Goal: Information Seeking & Learning: Find specific fact

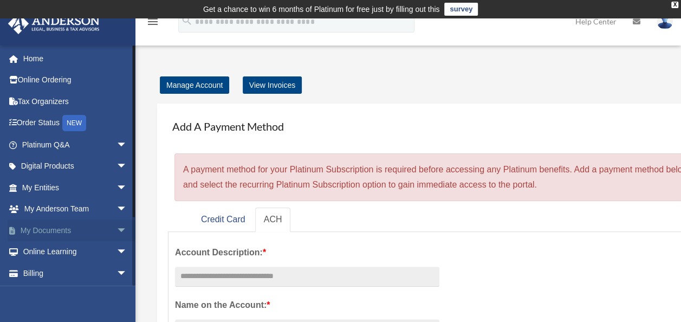
click at [39, 228] on link "My Documents arrow_drop_down" at bounding box center [76, 230] width 136 height 22
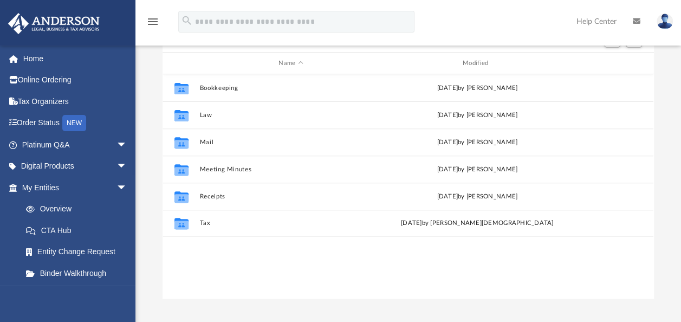
scroll to position [139, 0]
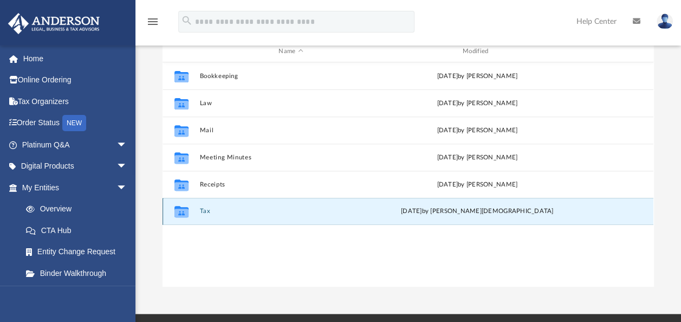
click at [202, 210] on button "Tax" at bounding box center [291, 210] width 182 height 7
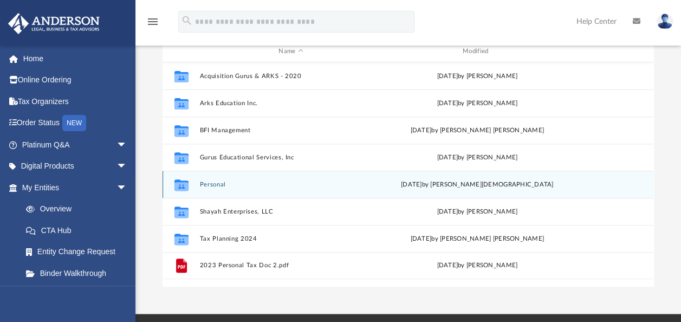
click at [218, 173] on div "Collaborated Folder Personal Wed Oct 1 2025 by Oshee Jain" at bounding box center [408, 184] width 491 height 27
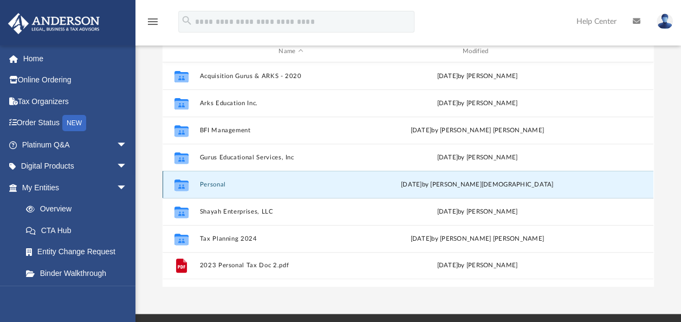
click at [214, 179] on div "Collaborated Folder Personal Wed Oct 1 2025 by Oshee Jain" at bounding box center [408, 184] width 491 height 27
click at [180, 179] on icon "grid" at bounding box center [181, 184] width 14 height 11
click at [180, 183] on icon "grid" at bounding box center [181, 184] width 14 height 11
drag, startPoint x: 180, startPoint y: 183, endPoint x: 216, endPoint y: 185, distance: 35.8
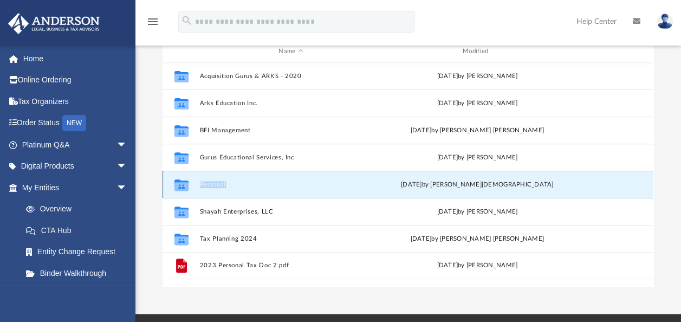
click at [216, 185] on button "Personal" at bounding box center [291, 184] width 182 height 7
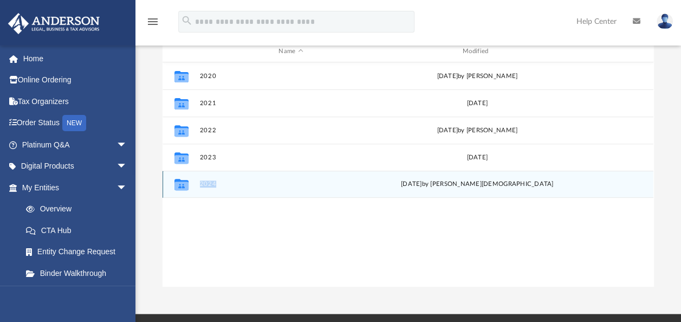
drag, startPoint x: 216, startPoint y: 185, endPoint x: 181, endPoint y: 186, distance: 34.7
click at [181, 186] on icon "grid" at bounding box center [181, 184] width 14 height 11
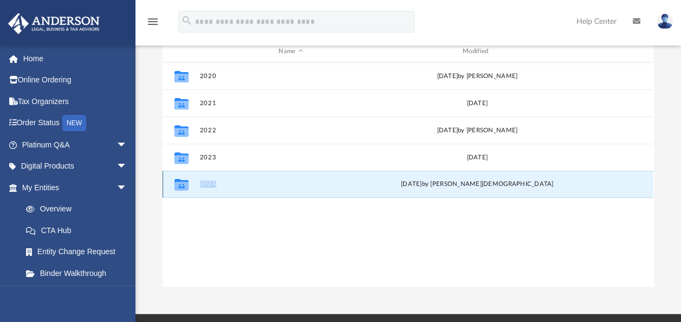
click at [181, 186] on icon "grid" at bounding box center [181, 184] width 14 height 11
drag, startPoint x: 181, startPoint y: 186, endPoint x: 199, endPoint y: 186, distance: 18.4
click at [199, 186] on div "Collaborated Folder 2024 [DATE] by [PERSON_NAME]" at bounding box center [408, 184] width 491 height 27
click at [206, 183] on button "2024" at bounding box center [291, 183] width 182 height 7
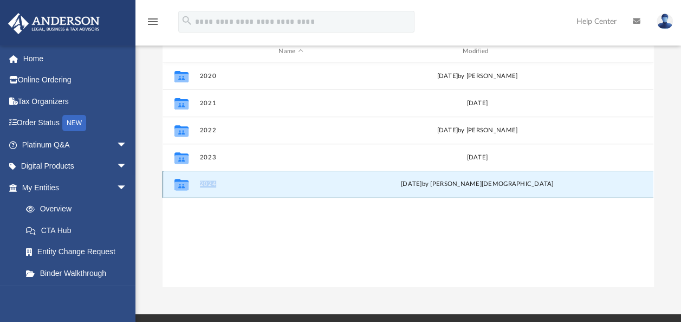
click at [206, 183] on button "2024" at bounding box center [291, 183] width 182 height 7
drag, startPoint x: 206, startPoint y: 183, endPoint x: 178, endPoint y: 184, distance: 28.2
click at [178, 184] on icon "grid" at bounding box center [181, 185] width 14 height 9
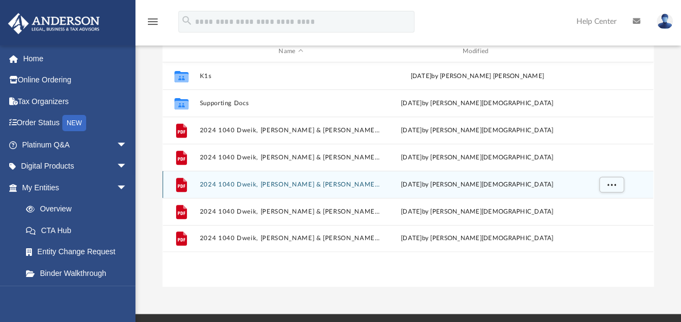
drag, startPoint x: 178, startPoint y: 184, endPoint x: 154, endPoint y: 75, distance: 111.4
click at [154, 75] on div "Difficulty viewing your box folder? You can also access your account directly o…" at bounding box center [408, 113] width 546 height 346
click at [353, 181] on button "2024 1040 Dweik, [PERSON_NAME] & [PERSON_NAME] Form 1040ES Payment Voucher.pdf" at bounding box center [291, 184] width 182 height 7
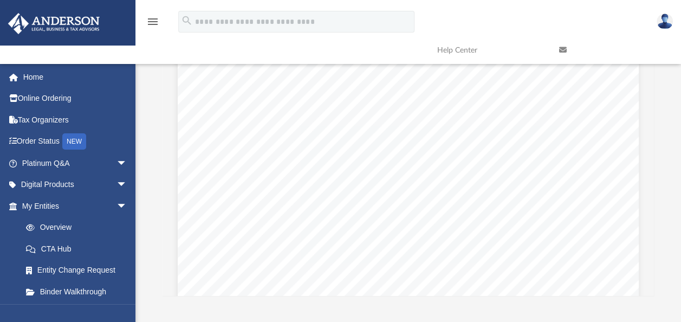
scroll to position [2624, 0]
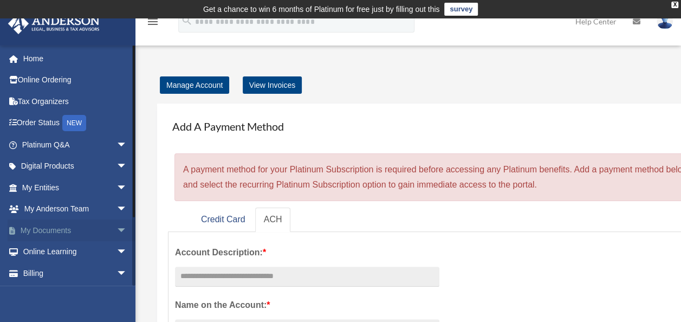
click at [43, 226] on link "My Documents arrow_drop_down" at bounding box center [76, 230] width 136 height 22
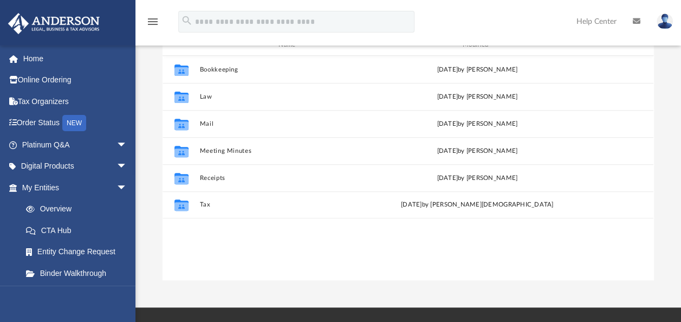
scroll to position [154, 0]
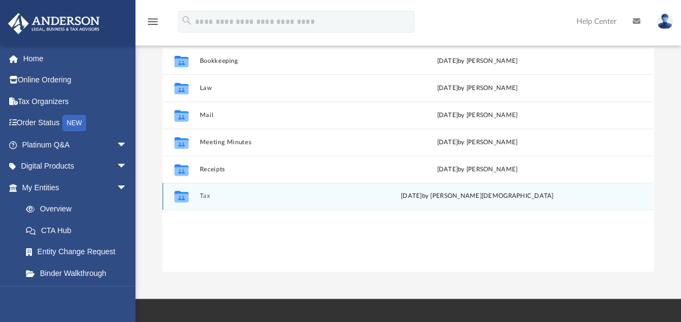
click at [193, 199] on div "Collaborated Folder" at bounding box center [181, 195] width 27 height 17
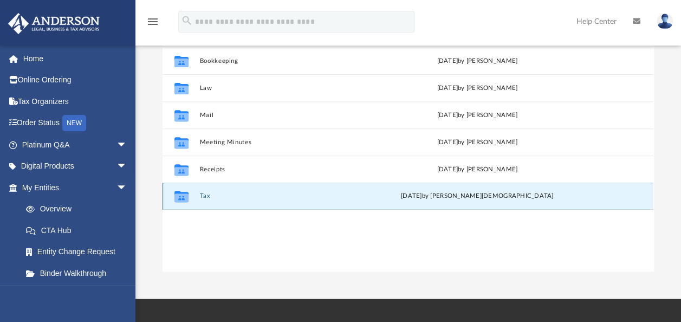
click at [186, 202] on icon "Collaborated Folder" at bounding box center [181, 195] width 17 height 17
click at [188, 194] on icon "grid" at bounding box center [181, 197] width 14 height 9
click at [184, 202] on icon "grid" at bounding box center [181, 197] width 14 height 9
click at [213, 254] on div "Collaborated Folder Bookkeeping [DATE] by B Dweik Collaborated Folder Law [DATE…" at bounding box center [408, 159] width 491 height 225
click at [194, 200] on div "Collaborated Folder" at bounding box center [181, 195] width 27 height 17
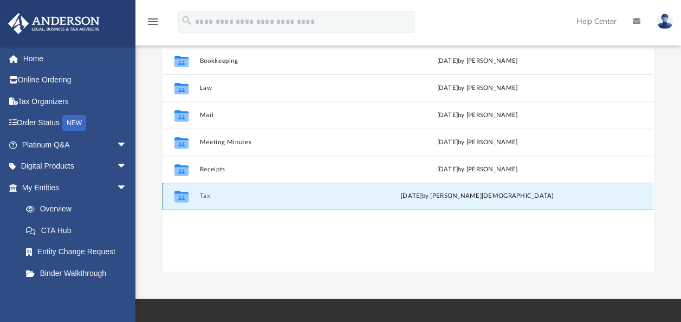
click at [193, 199] on div "Collaborated Folder" at bounding box center [181, 195] width 27 height 17
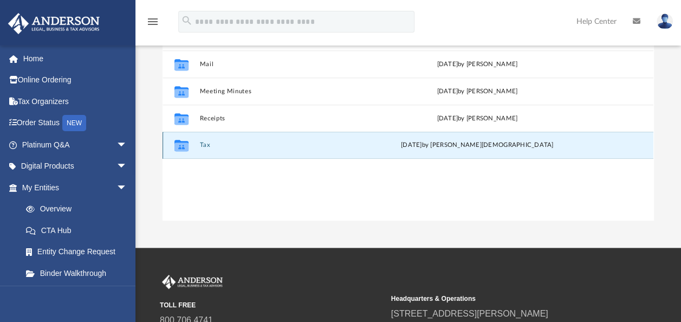
scroll to position [206, 0]
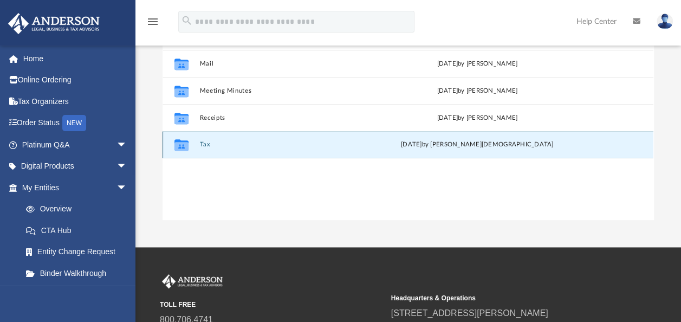
click at [187, 150] on icon "grid" at bounding box center [181, 146] width 14 height 9
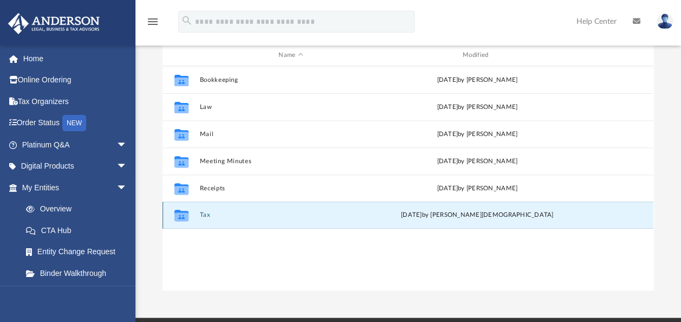
scroll to position [136, 0]
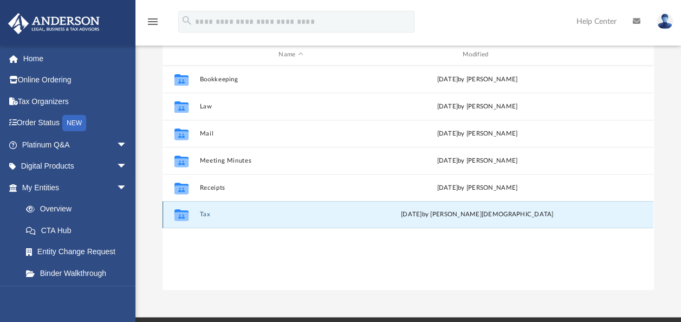
click at [181, 213] on icon "grid" at bounding box center [181, 216] width 14 height 9
click at [216, 223] on div "Collaborated Folder Tax [DATE] by [PERSON_NAME]" at bounding box center [408, 214] width 491 height 27
click at [183, 218] on icon "grid" at bounding box center [181, 216] width 14 height 9
click at [181, 220] on icon "grid" at bounding box center [181, 216] width 14 height 9
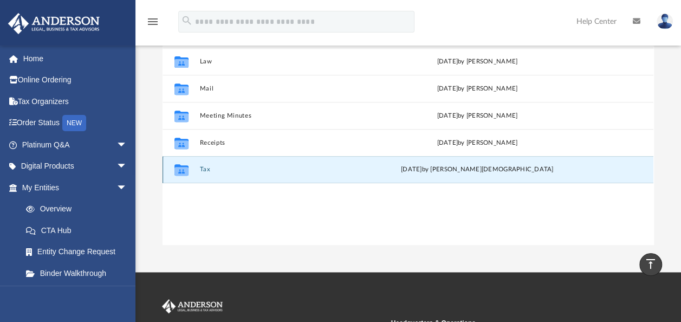
scroll to position [180, 0]
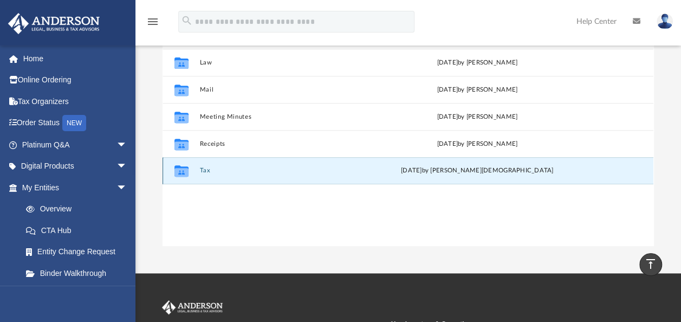
click at [181, 170] on icon "grid" at bounding box center [181, 172] width 14 height 9
click at [179, 176] on icon "grid" at bounding box center [181, 172] width 14 height 9
click at [211, 215] on div "Collaborated Folder Bookkeeping [DATE] by B Dweik Collaborated Folder Law [DATE…" at bounding box center [408, 134] width 491 height 225
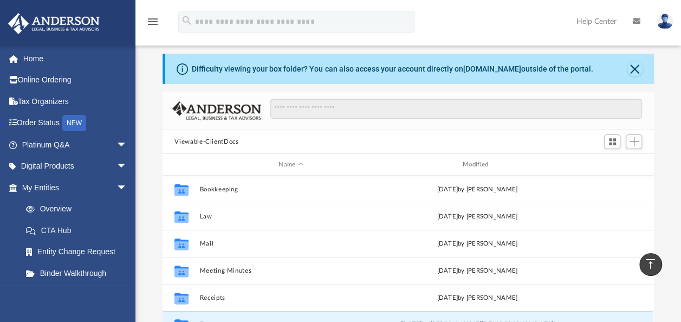
scroll to position [0, 0]
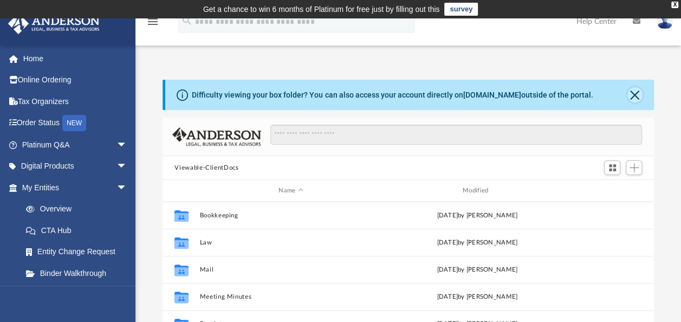
click at [627, 96] on button "Close" at bounding box center [634, 94] width 15 height 15
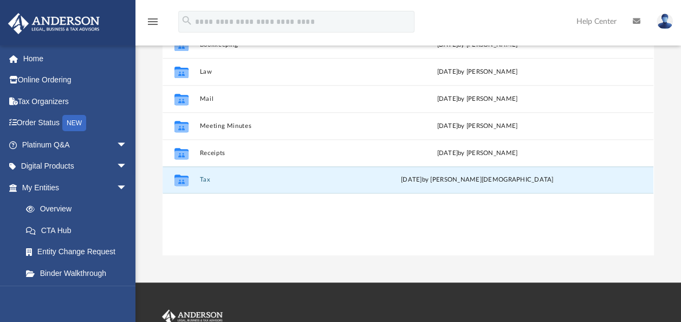
scroll to position [135, 0]
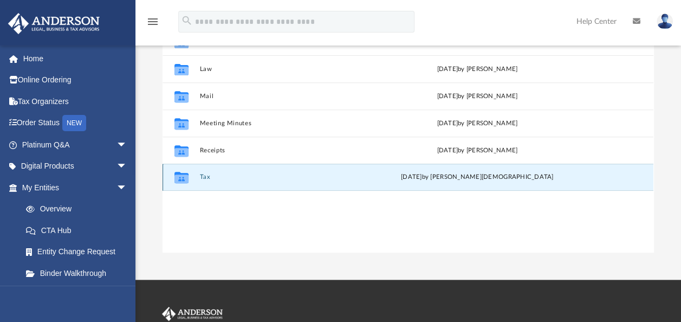
click at [186, 181] on icon "grid" at bounding box center [181, 178] width 14 height 9
click at [185, 182] on icon "grid" at bounding box center [181, 178] width 14 height 9
click at [186, 176] on icon "grid" at bounding box center [181, 178] width 14 height 9
click at [218, 178] on button "Tax" at bounding box center [291, 176] width 182 height 7
click at [215, 178] on button "Tax" at bounding box center [291, 176] width 182 height 7
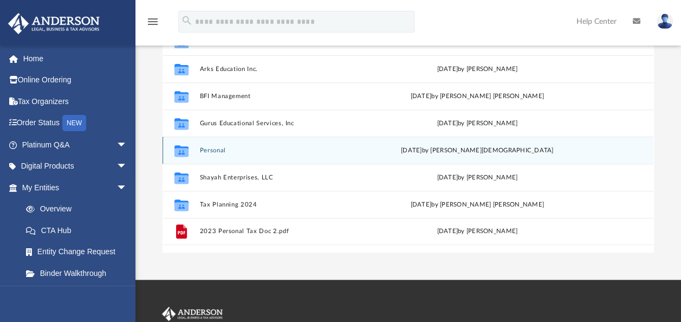
click at [238, 154] on div "Collaborated Folder Personal [DATE] by [PERSON_NAME]" at bounding box center [408, 150] width 491 height 27
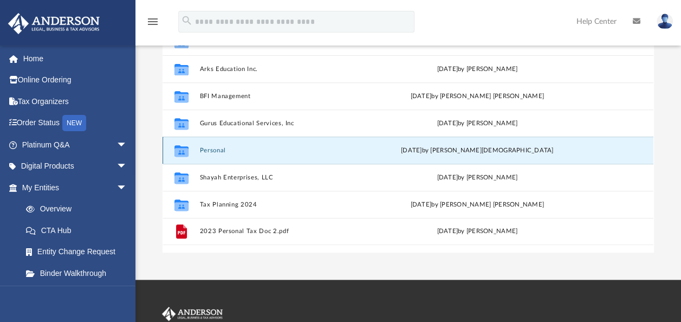
click at [238, 154] on div "Collaborated Folder Personal [DATE] by [PERSON_NAME]" at bounding box center [408, 150] width 491 height 27
click at [213, 148] on button "Personal" at bounding box center [291, 150] width 182 height 7
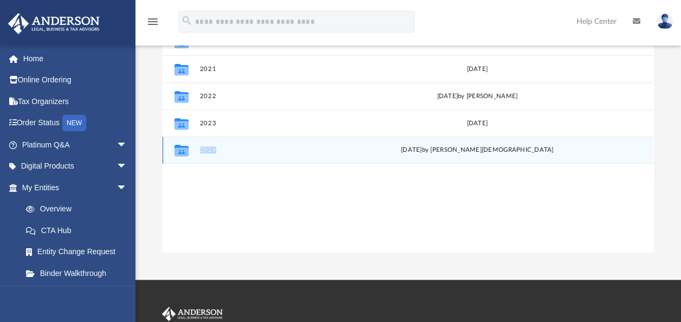
click at [211, 147] on button "2024" at bounding box center [291, 149] width 182 height 7
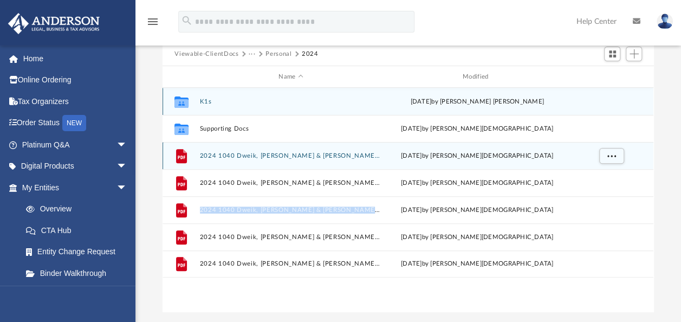
scroll to position [75, 0]
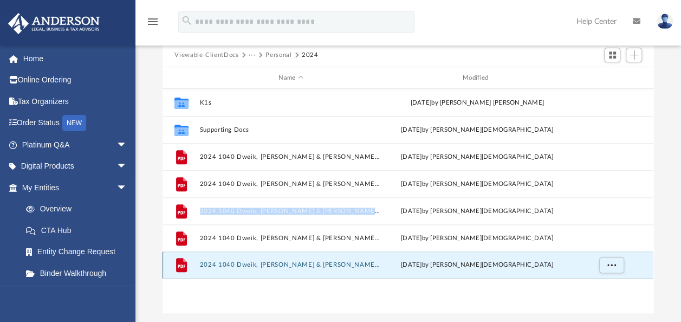
click at [331, 261] on button "2024 1040 Dweik, [PERSON_NAME] & [PERSON_NAME] - Review Copy.pdf" at bounding box center [291, 264] width 182 height 7
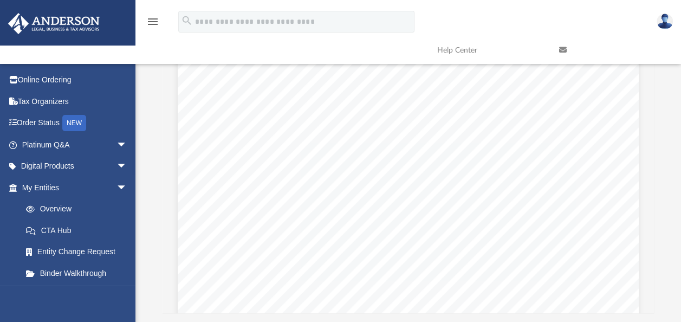
scroll to position [1226, 0]
type input "*****"
click at [604, 37] on button "File preview" at bounding box center [613, 46] width 18 height 18
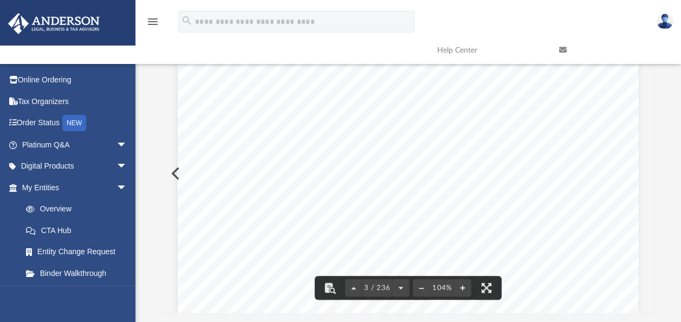
scroll to position [1293, 0]
click at [604, 37] on button "File preview" at bounding box center [613, 46] width 18 height 18
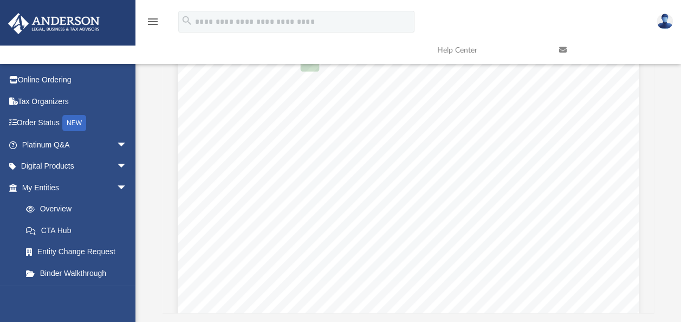
click at [604, 37] on button "File preview" at bounding box center [613, 46] width 18 height 18
type input "*"
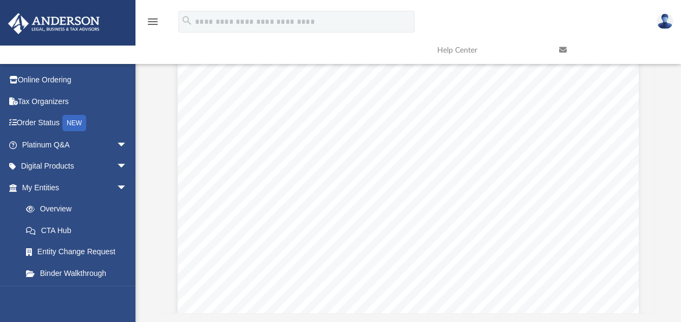
click at [604, 37] on button "File preview" at bounding box center [613, 46] width 18 height 18
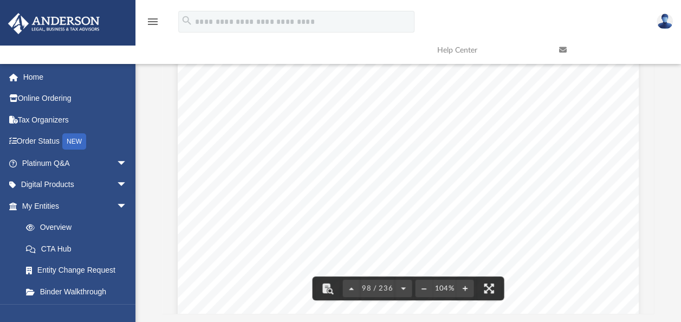
scroll to position [74, 0]
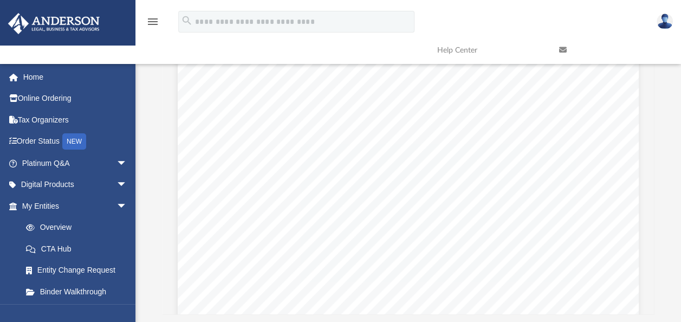
click at [185, 211] on div "REVIEW COPY }}}}}}}}}}}}}}}}}}}}}} }}}}}}}}}}} BADAWI DWEIK & [PERSON_NAME] 231…" at bounding box center [408, 139] width 461 height 596
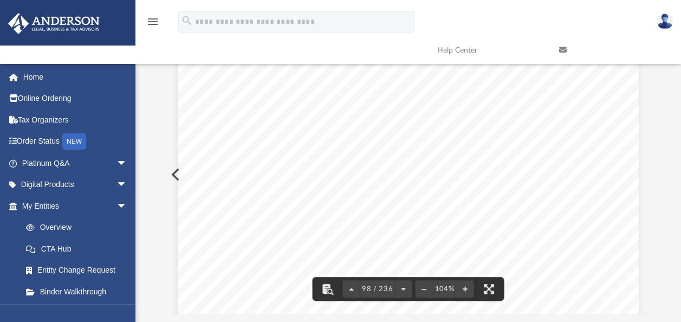
click at [178, 211] on div "REVIEW COPY }}}}}}}}}}}}}}}}}}}}}} }}}}}}}}}}} BADAWI DWEIK & [PERSON_NAME] 231…" at bounding box center [408, 139] width 461 height 596
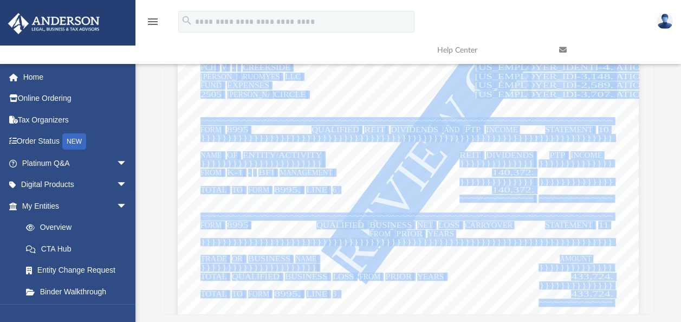
click at [148, 140] on div "Difficulty viewing your box folder? You can also access your account directly o…" at bounding box center [408, 160] width 546 height 308
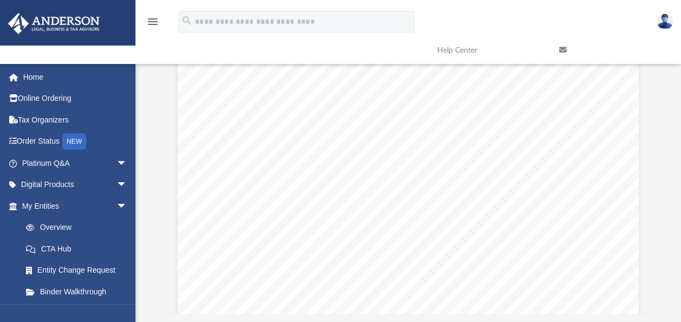
click at [148, 140] on div "Difficulty viewing your box folder? You can also access your account directly o…" at bounding box center [408, 160] width 546 height 308
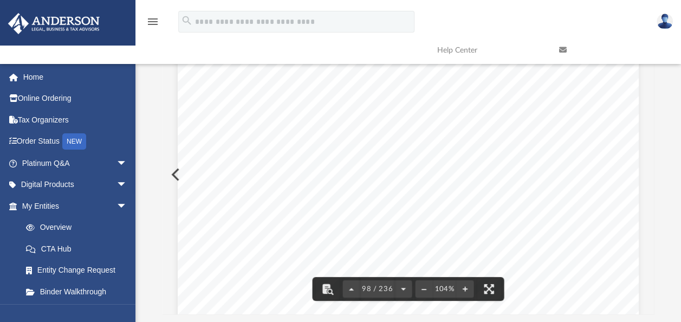
scroll to position [59658, 0]
click at [495, 162] on span "140,372." at bounding box center [513, 163] width 42 height 8
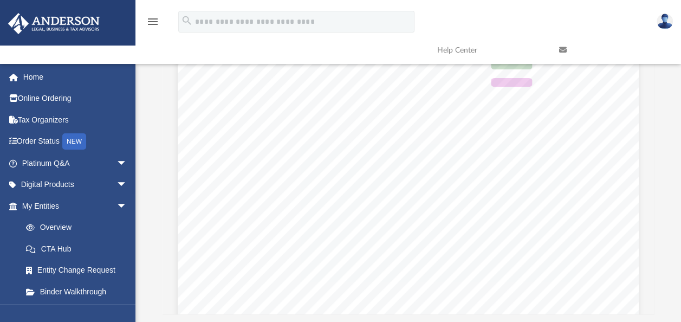
type input "*******"
click at [604, 38] on button "File preview" at bounding box center [613, 47] width 18 height 18
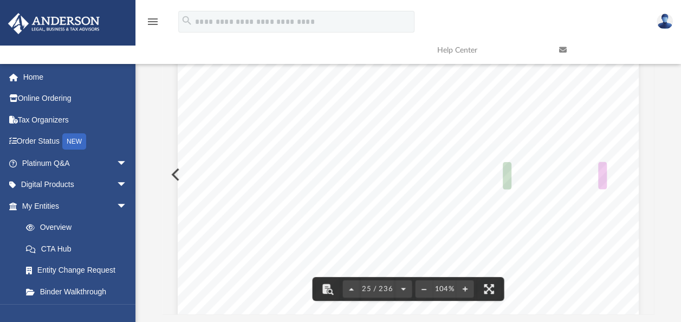
click at [604, 38] on button "File preview" at bounding box center [613, 47] width 18 height 18
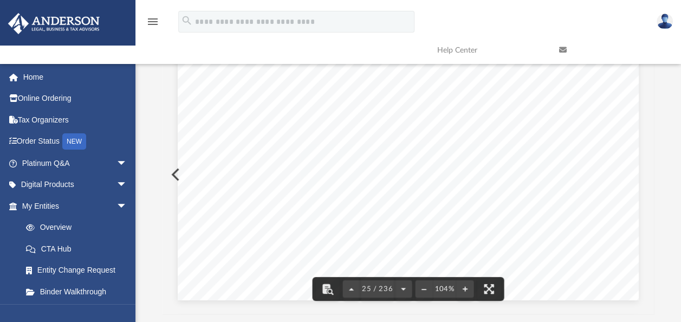
click at [604, 38] on button "File preview" at bounding box center [613, 47] width 18 height 18
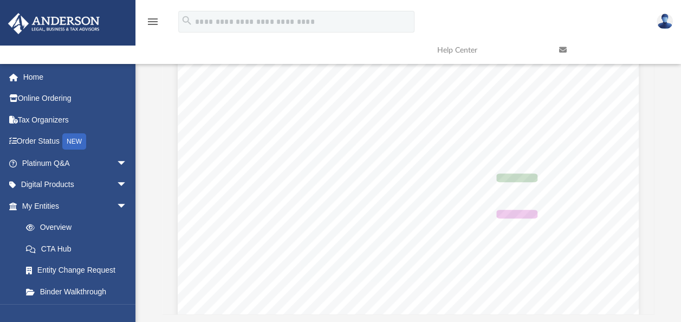
scroll to position [36966, 0]
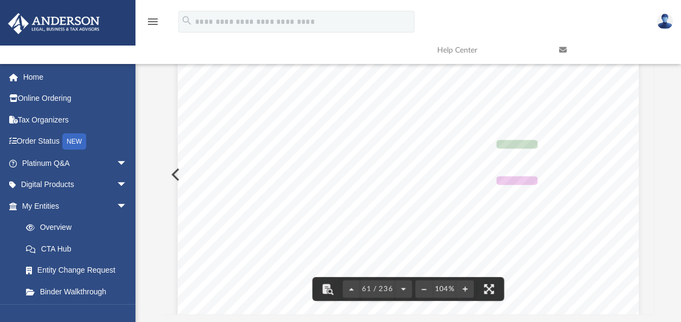
click at [604, 38] on button "File preview" at bounding box center [613, 47] width 18 height 18
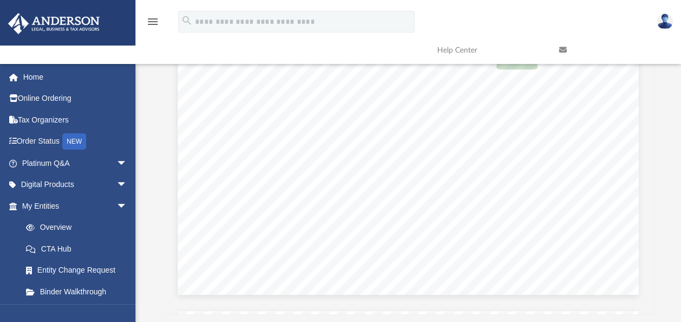
click at [604, 38] on button "File preview" at bounding box center [613, 47] width 18 height 18
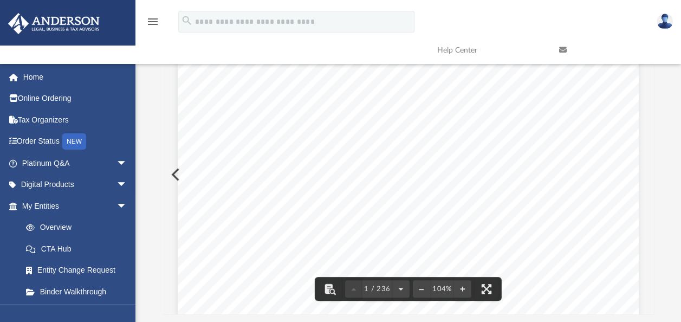
scroll to position [0, 0]
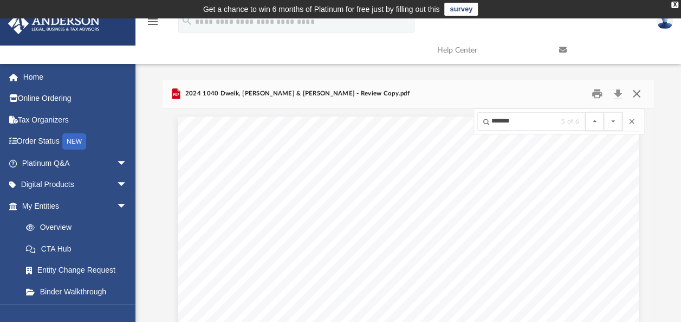
click at [639, 94] on button "Close" at bounding box center [637, 94] width 20 height 17
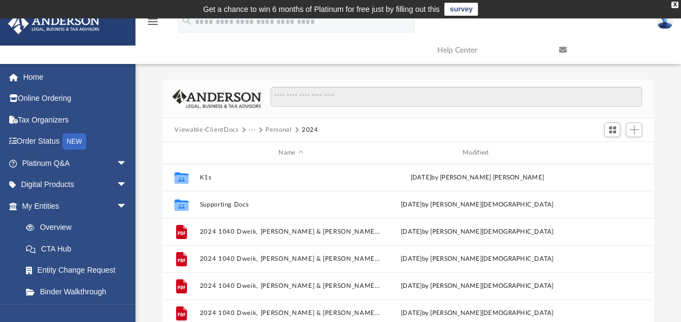
scroll to position [178, 0]
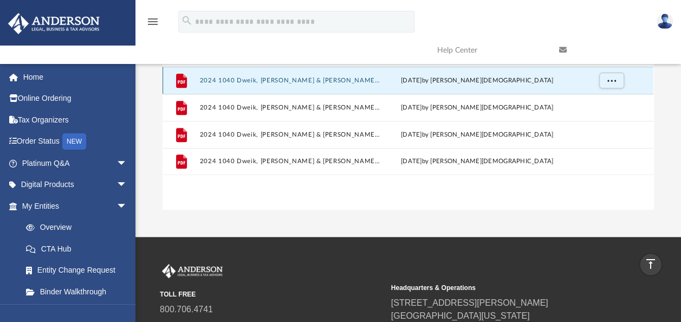
click at [304, 78] on button "2024 1040 Dweik, [PERSON_NAME] & [PERSON_NAME] Instructions.pdf" at bounding box center [291, 80] width 182 height 7
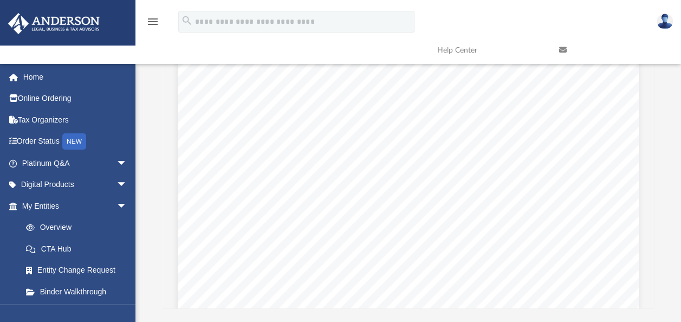
scroll to position [3712, 0]
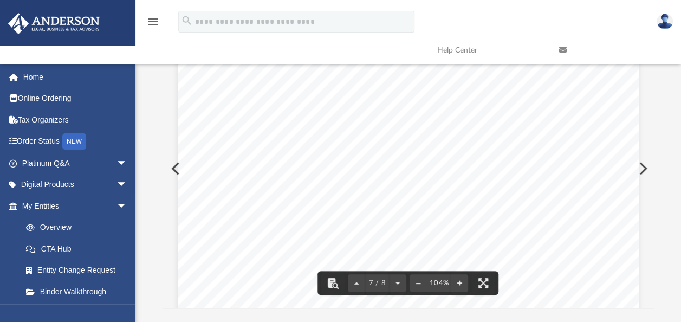
click at [417, 283] on button "File preview" at bounding box center [418, 283] width 17 height 24
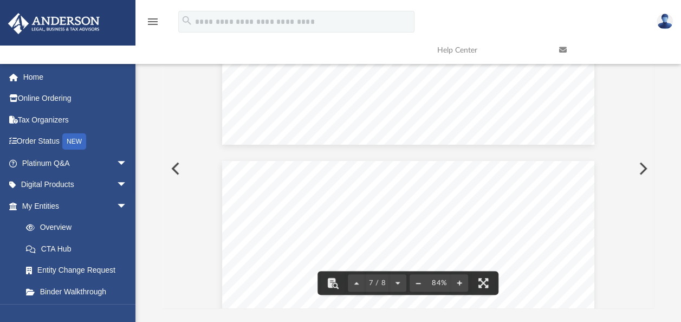
scroll to position [3019, 0]
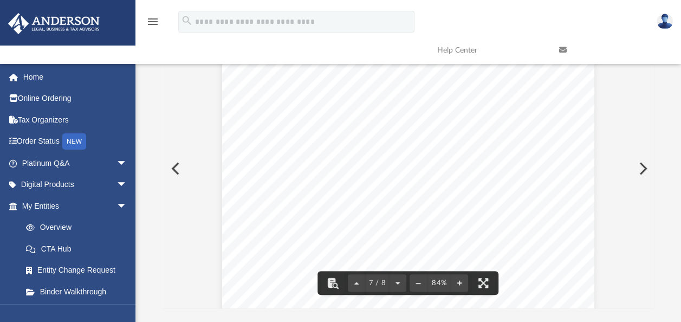
scroll to position [3011, 0]
drag, startPoint x: 582, startPoint y: 261, endPoint x: 489, endPoint y: 279, distance: 95.0
click at [489, 279] on div "[DATE] BADAWI DWEIK & [PERSON_NAME] [STREET_ADDRESS] No. [GEOGRAPHIC_DATA] Dear…" at bounding box center [408, 169] width 491 height 280
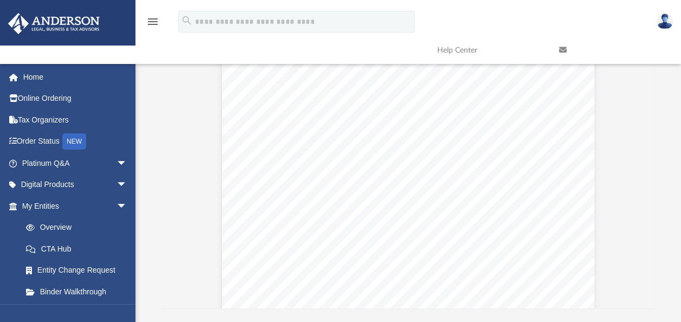
scroll to position [3052, 0]
